Goal: Task Accomplishment & Management: Complete application form

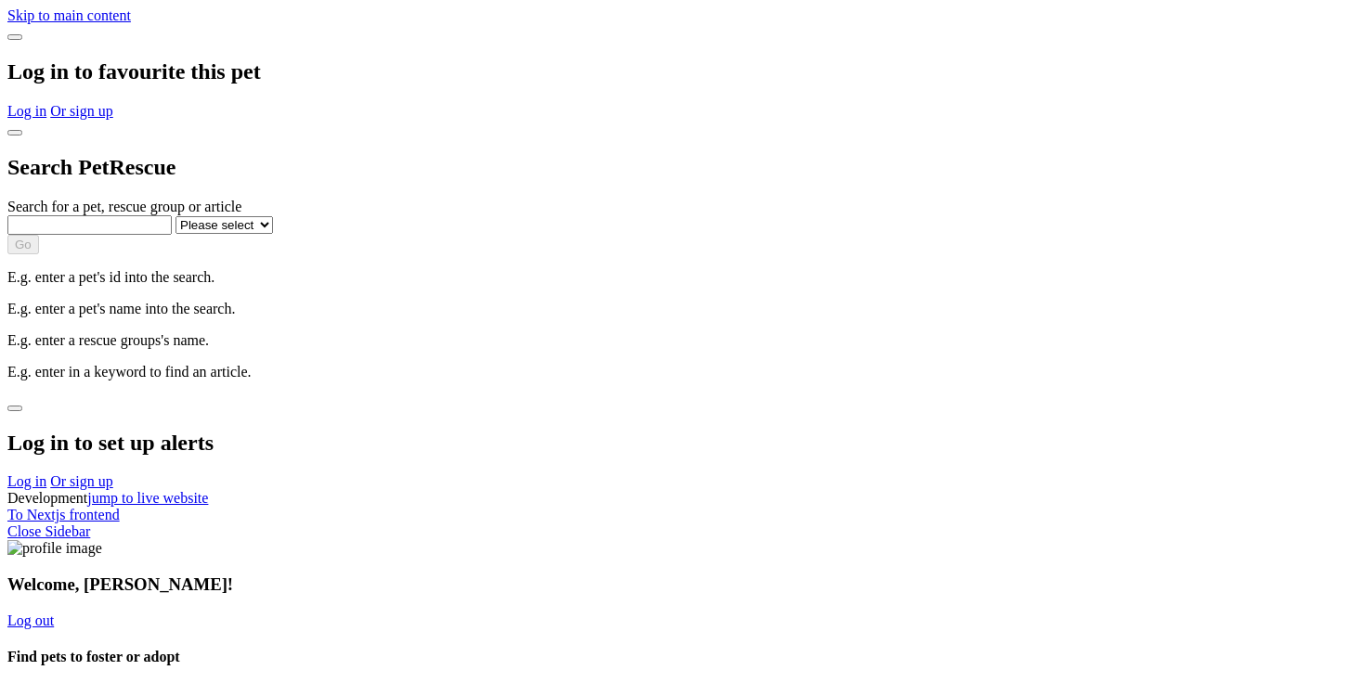
select select "1"
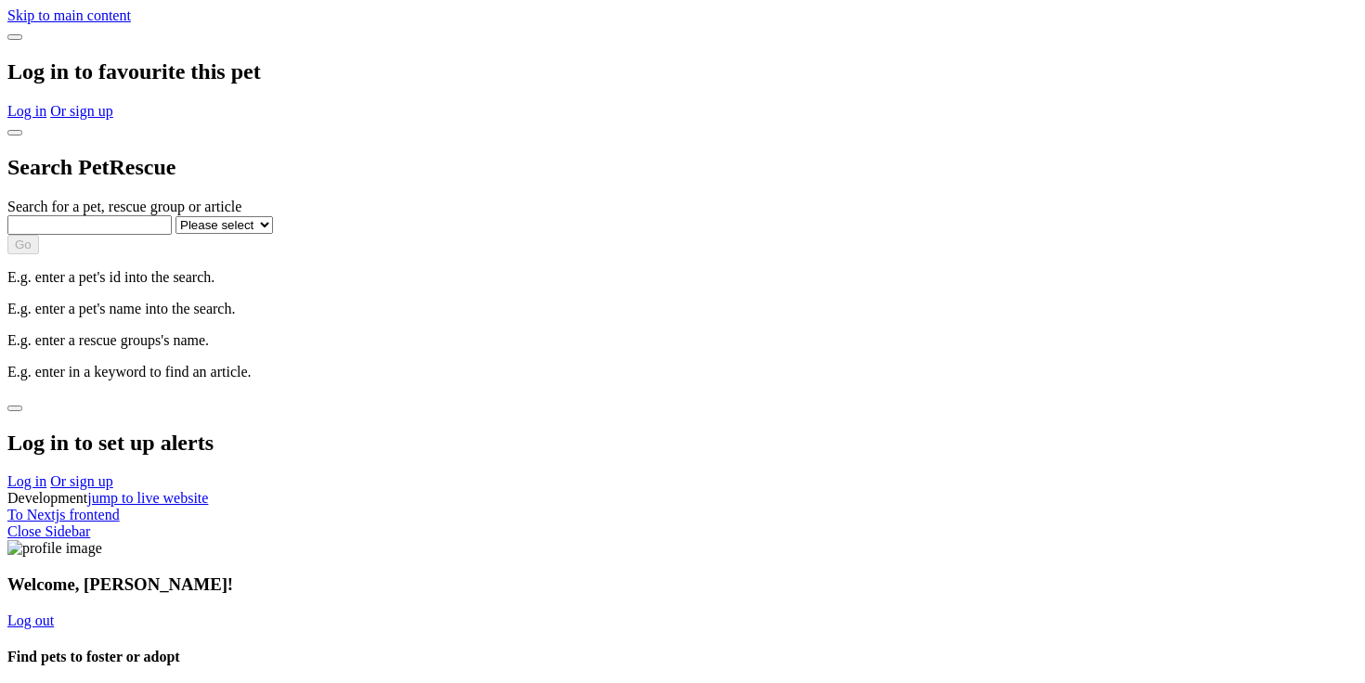
select select "1"
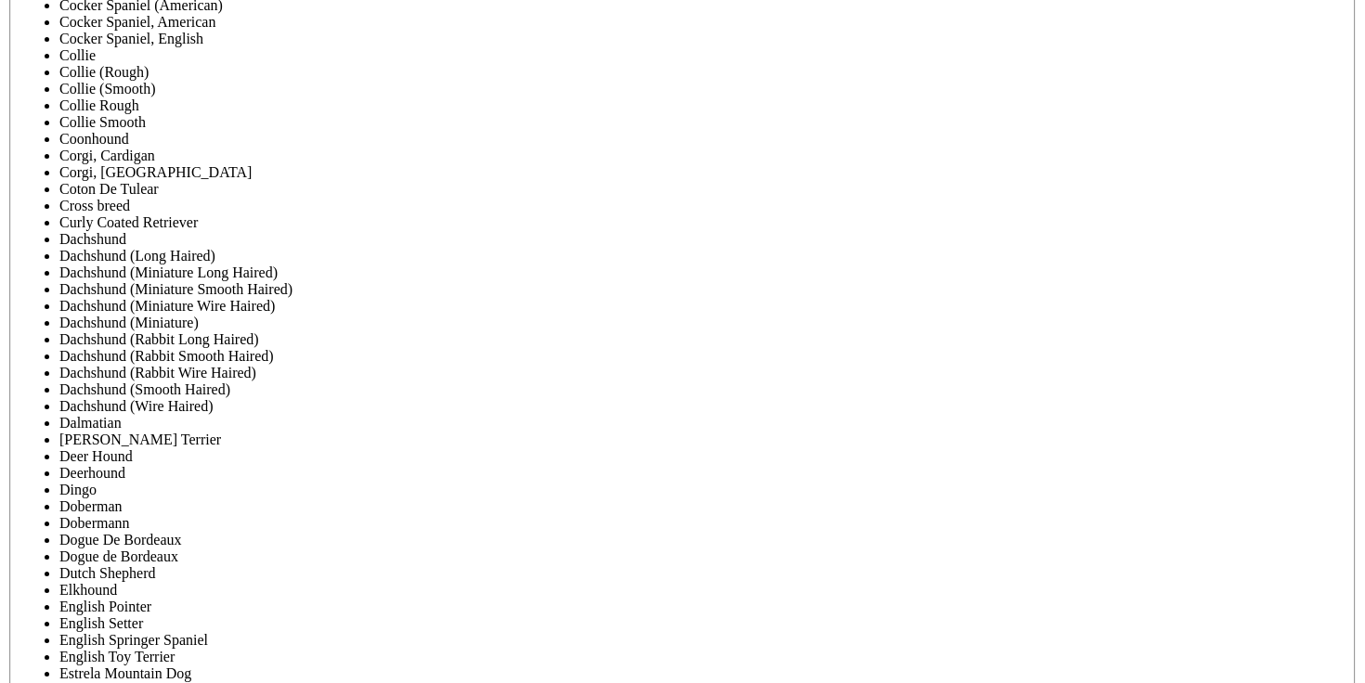
scroll to position [6972, 0]
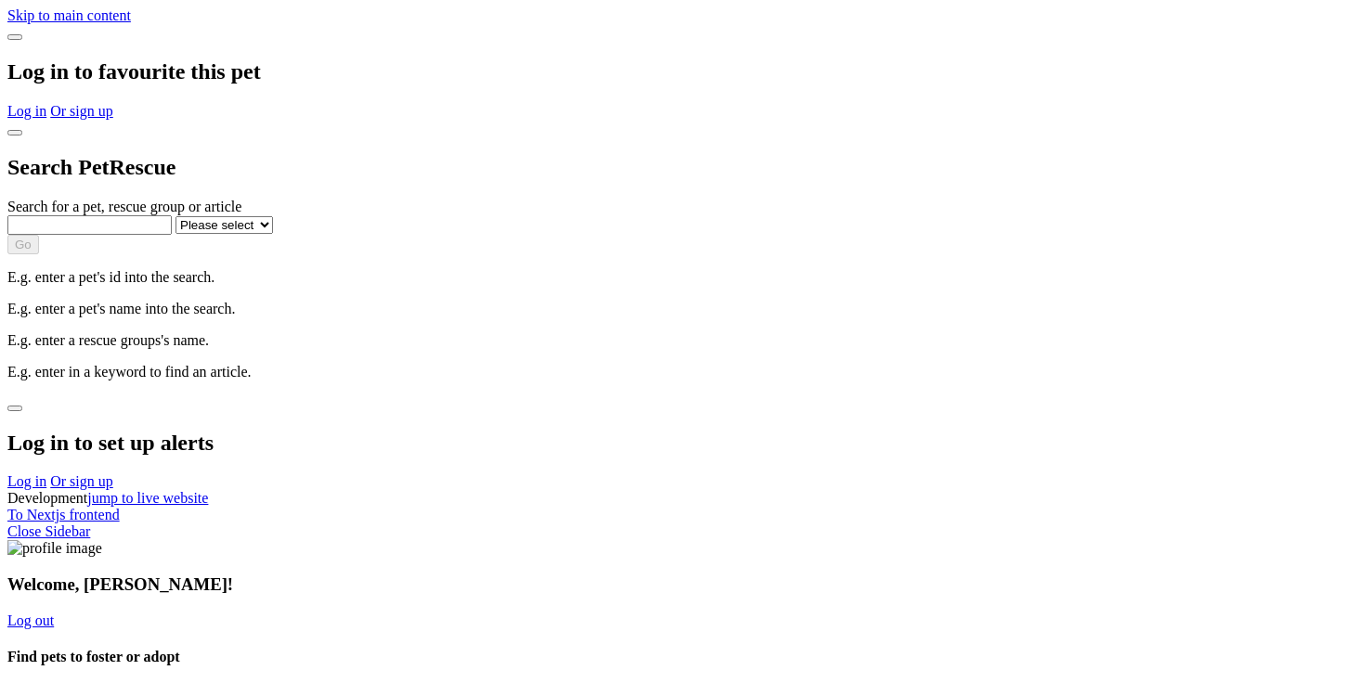
select select "1"
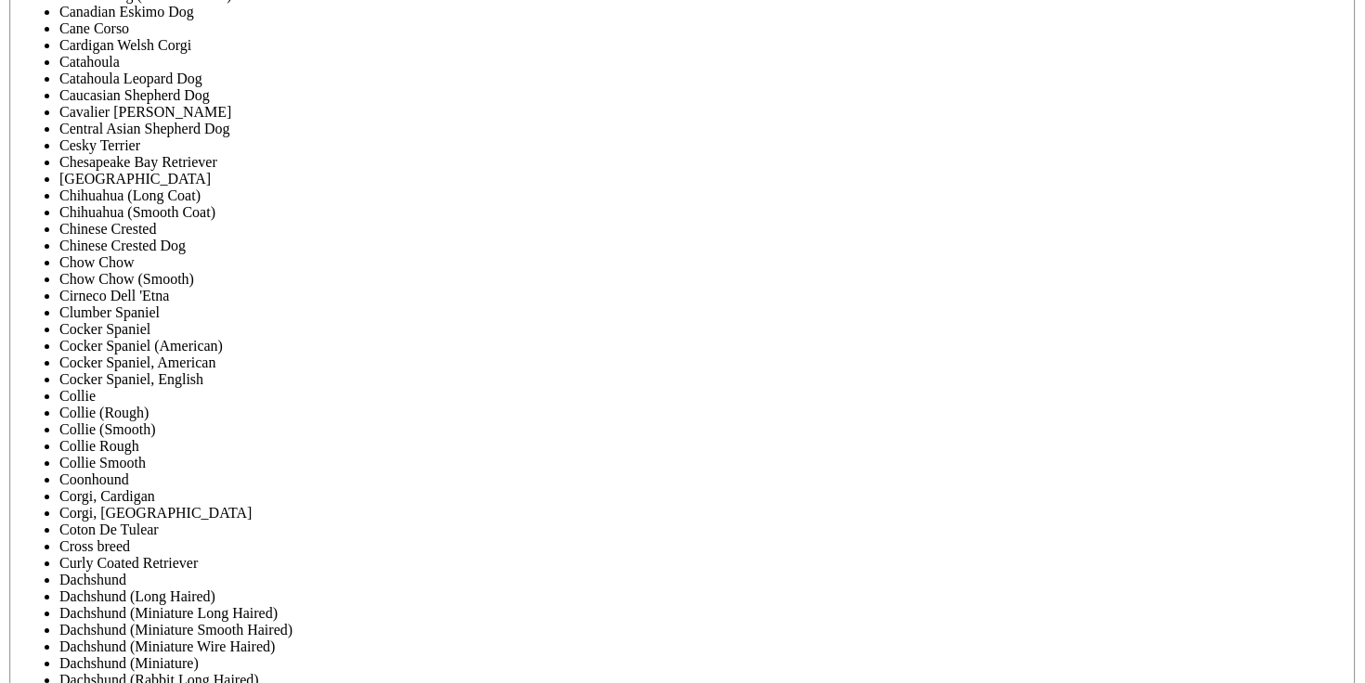
scroll to position [6875, 0]
